Goal: Navigation & Orientation: Find specific page/section

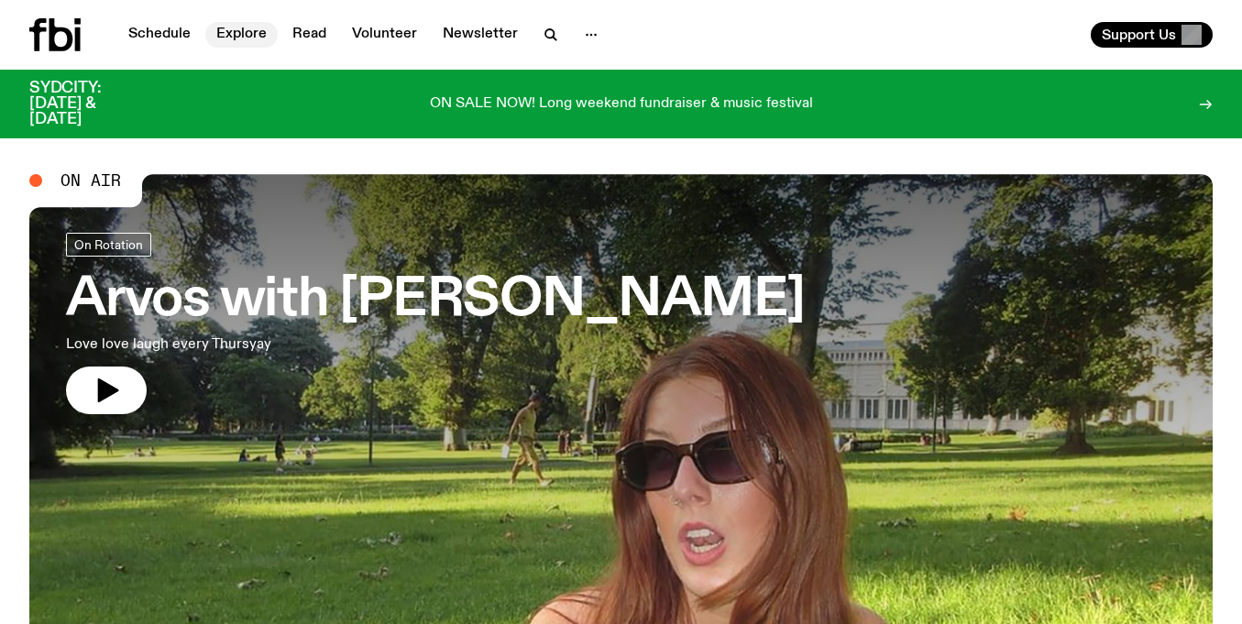
click at [222, 34] on link "Explore" at bounding box center [241, 35] width 72 height 26
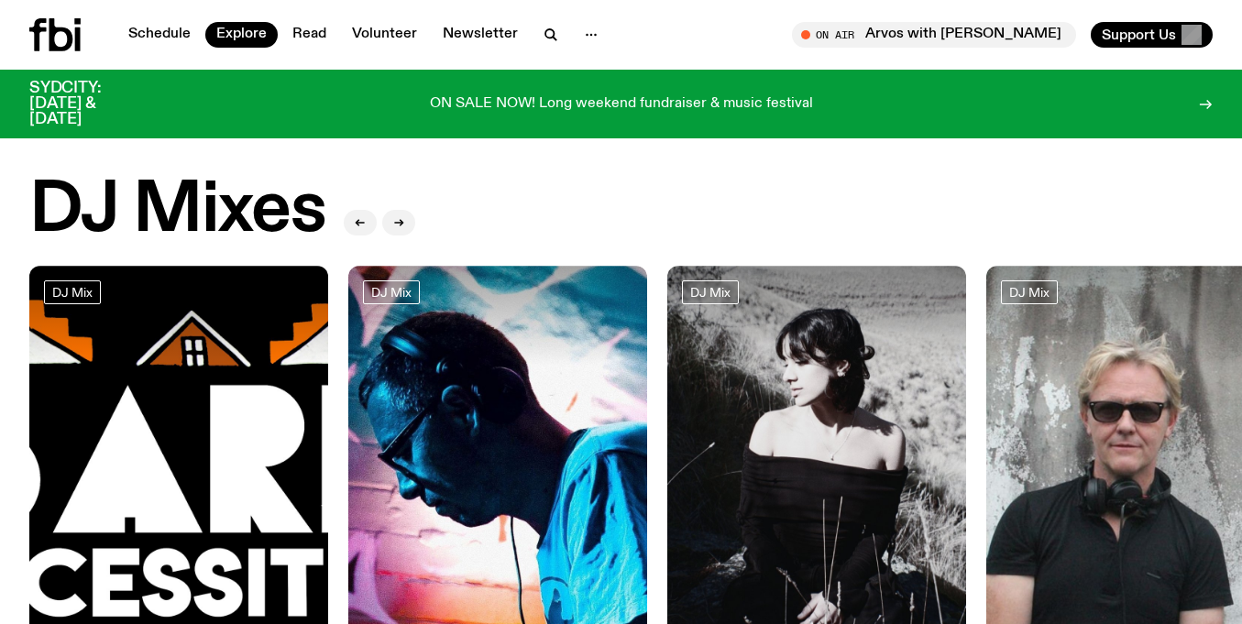
click at [159, 66] on div "Schedule Explore Read Volunteer Newsletter On Air Arvos with [PERSON_NAME] Tune…" at bounding box center [621, 35] width 1242 height 70
click at [159, 34] on link "Schedule" at bounding box center [159, 35] width 84 height 26
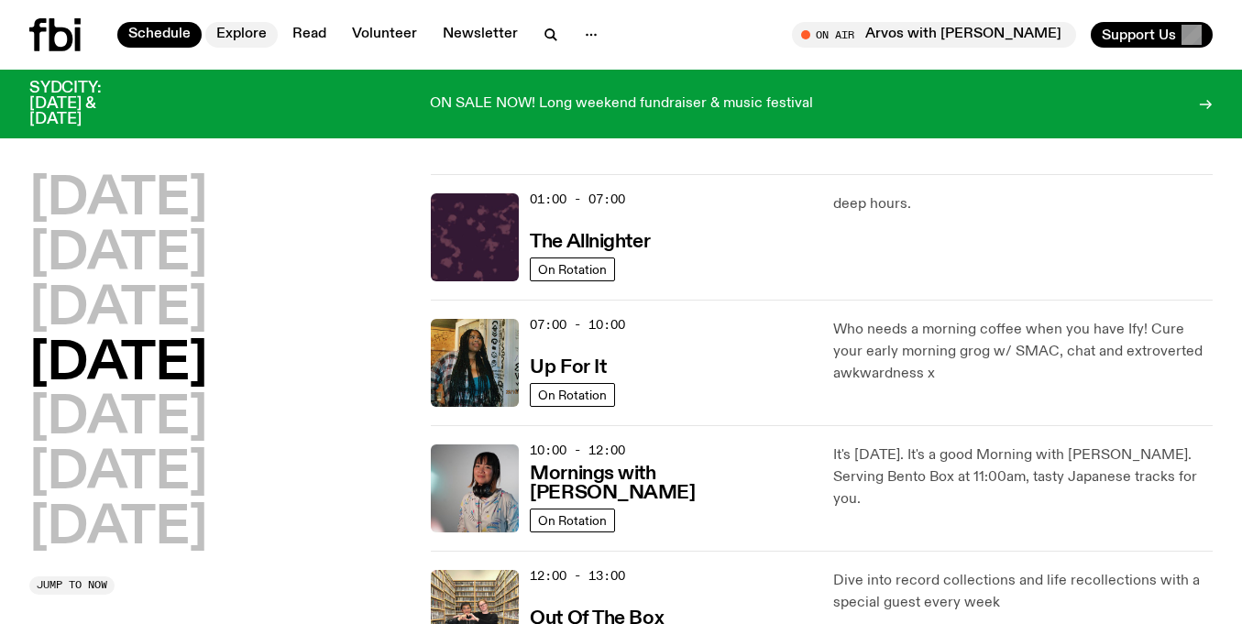
click at [244, 32] on link "Explore" at bounding box center [241, 35] width 72 height 26
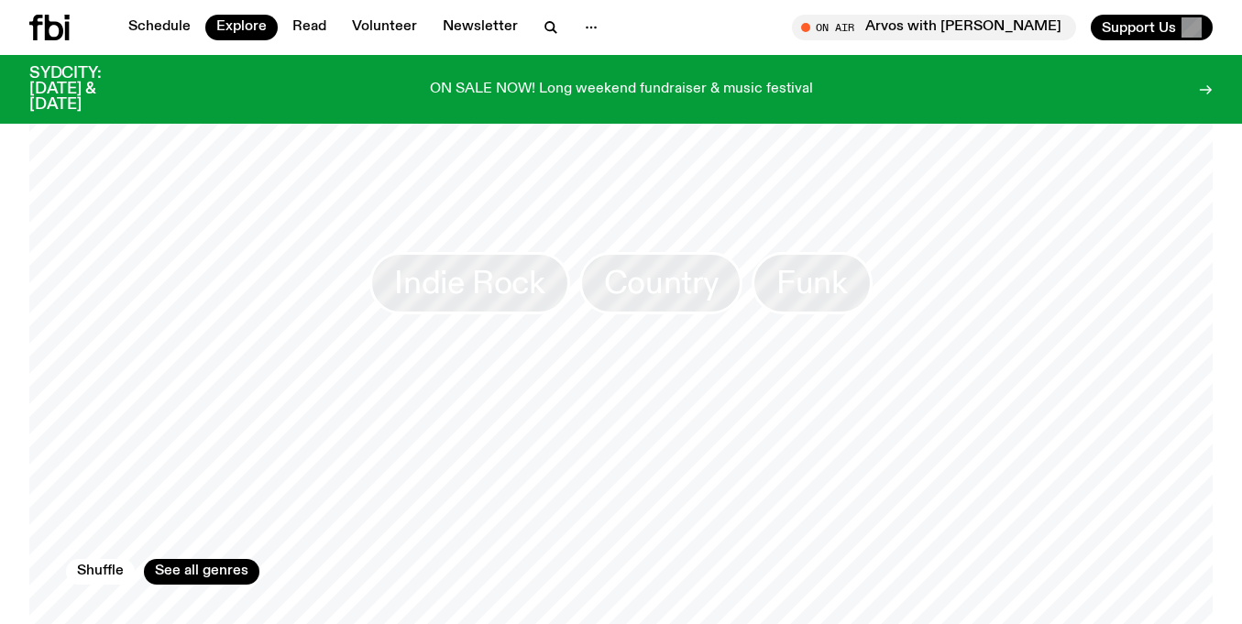
scroll to position [3566, 0]
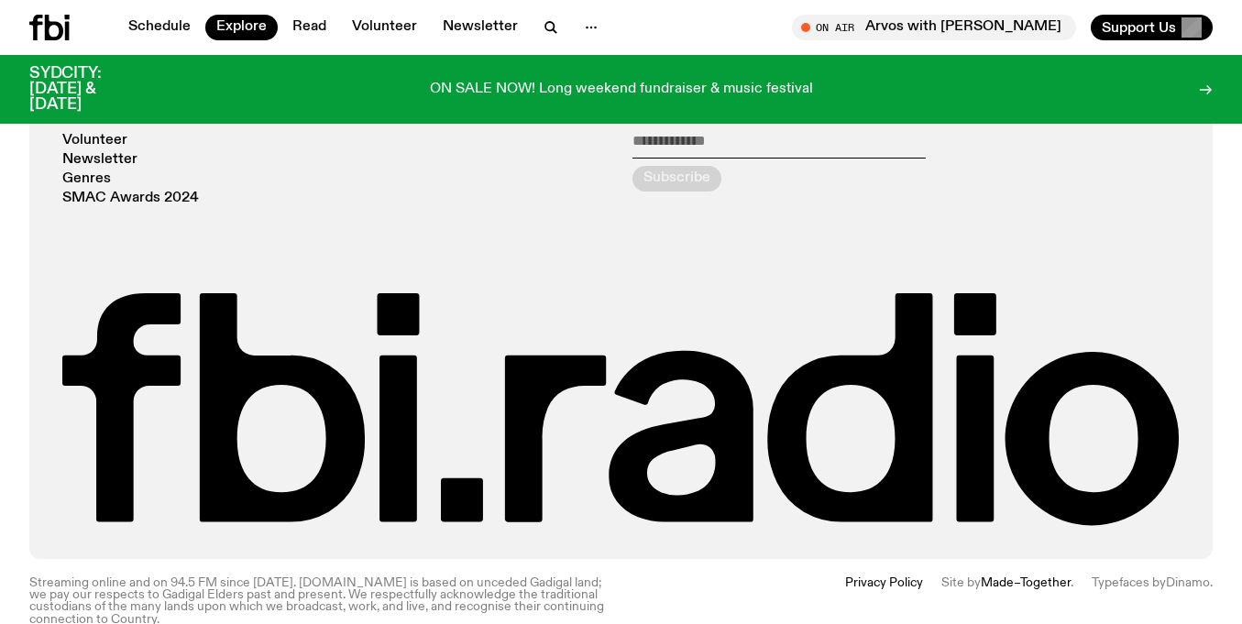
click at [983, 577] on link "Made–Together" at bounding box center [1026, 583] width 90 height 13
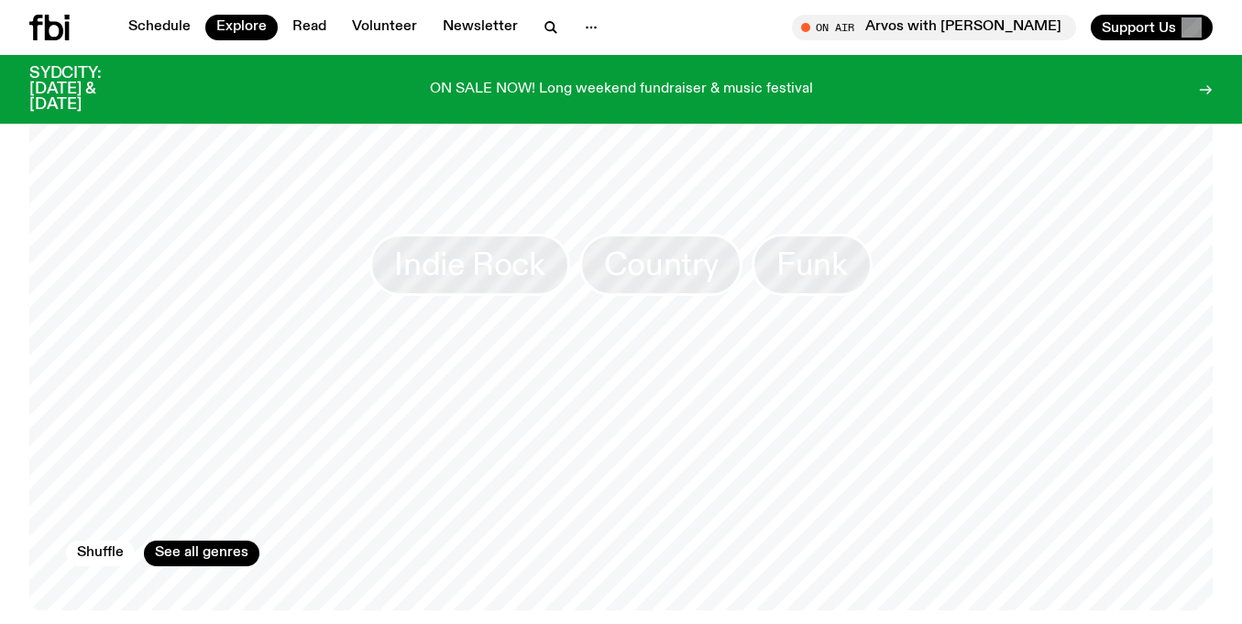
scroll to position [3462, 0]
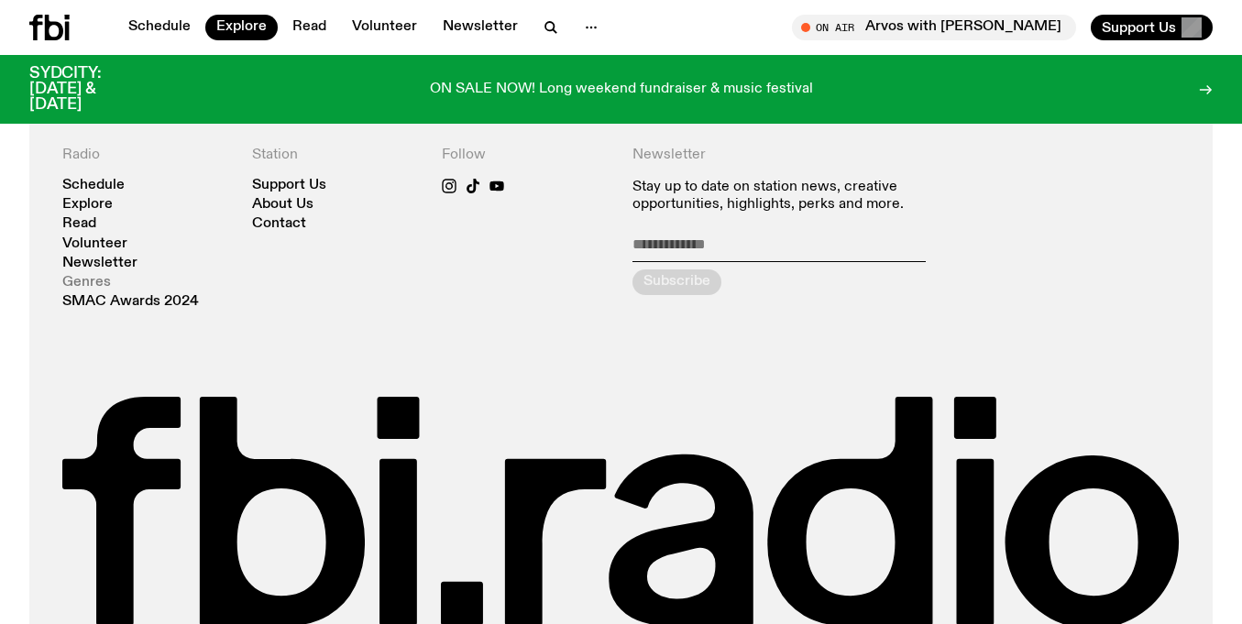
click at [83, 276] on link "Genres" at bounding box center [86, 283] width 49 height 14
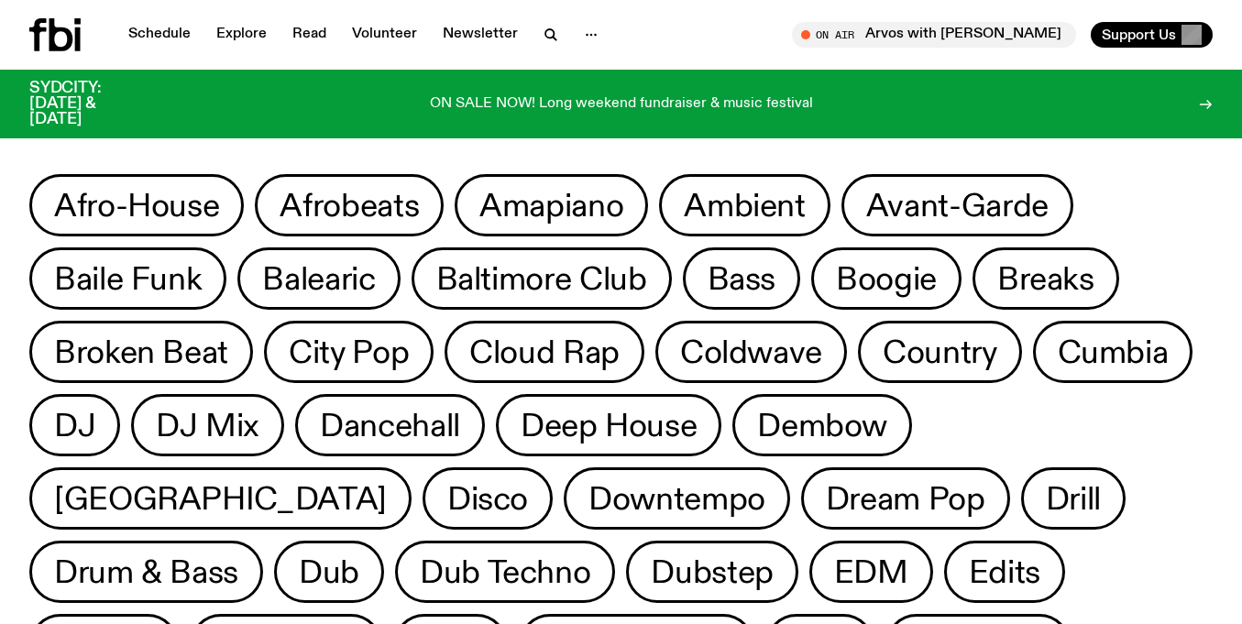
click at [45, 35] on icon at bounding box center [54, 34] width 51 height 33
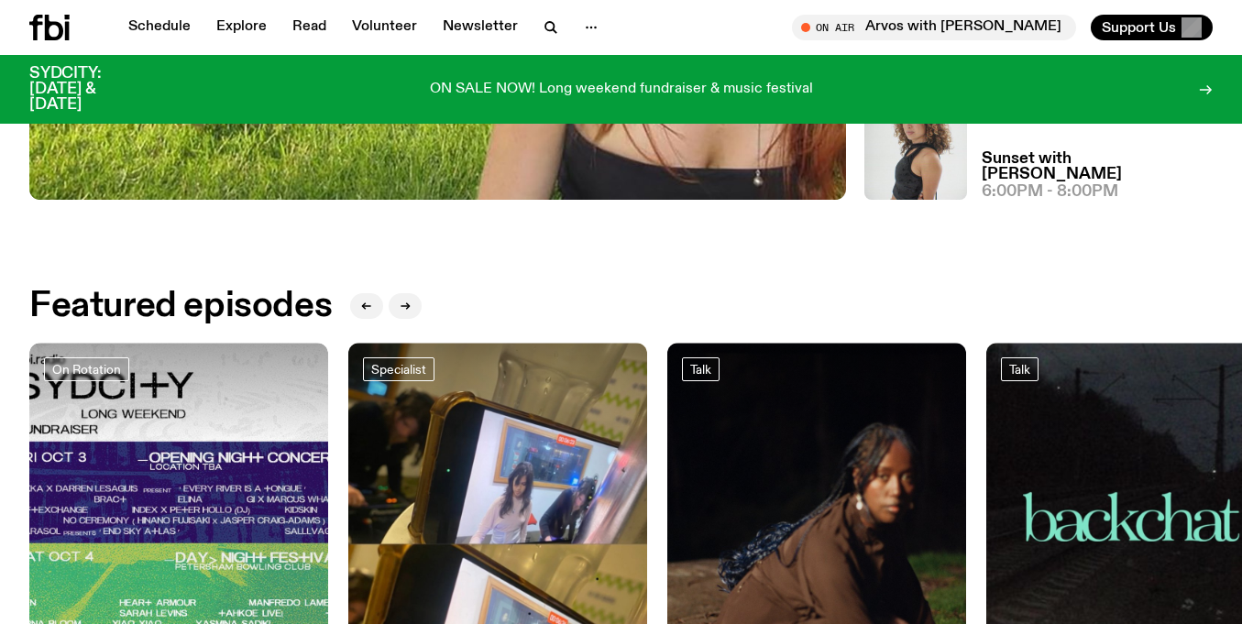
scroll to position [471, 0]
